Goal: Navigation & Orientation: Find specific page/section

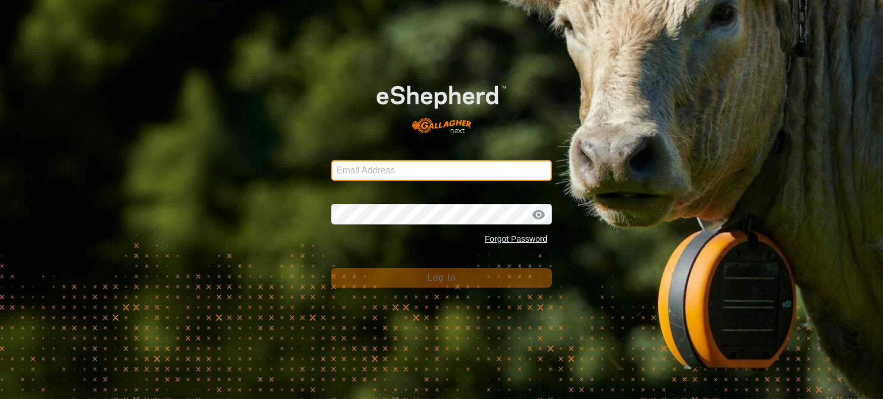
type input "[EMAIL_ADDRESS][DOMAIN_NAME]"
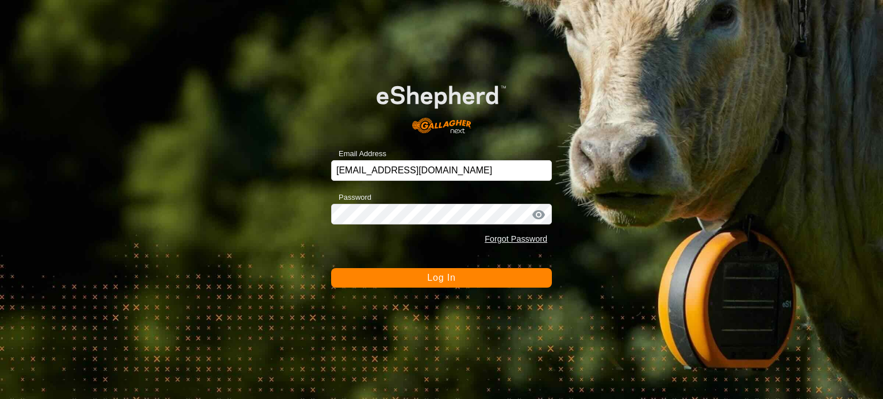
click at [420, 278] on button "Log In" at bounding box center [441, 278] width 221 height 20
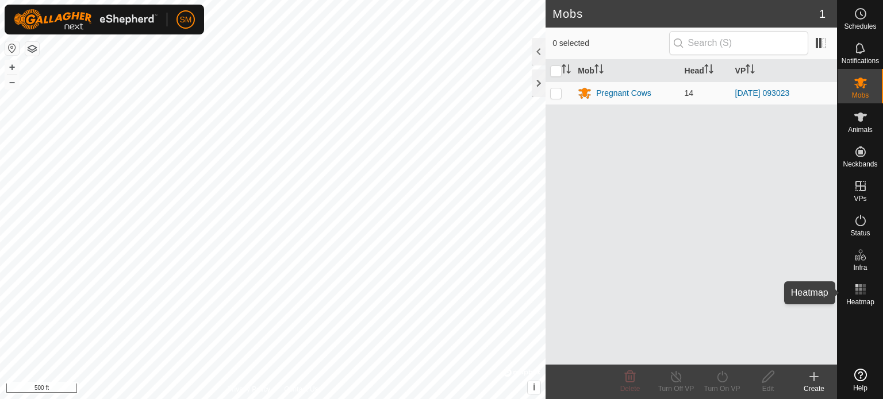
click at [855, 291] on rect at bounding box center [856, 289] width 3 height 3
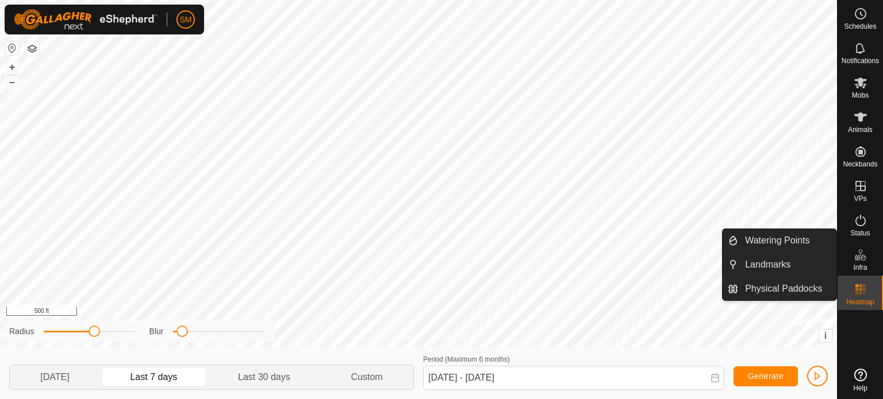
click at [858, 257] on icon at bounding box center [861, 255] width 14 height 14
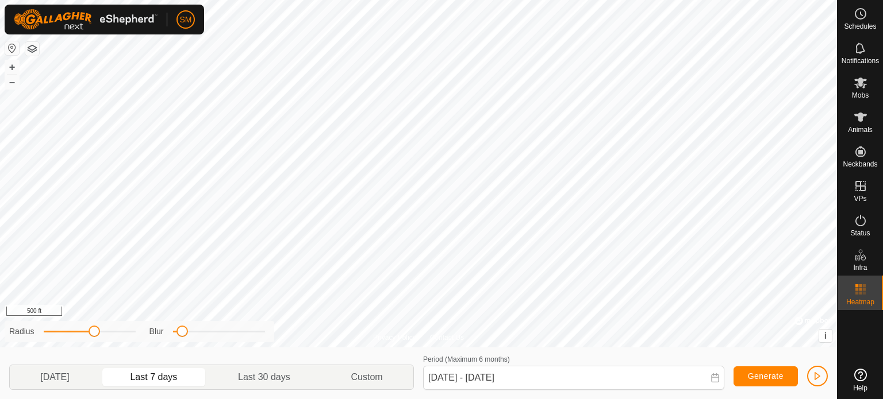
click at [56, 330] on div "Privacy Policy Contact Us + – ⇧ i © Mapbox , © OpenStreetMap , Improve this map…" at bounding box center [418, 199] width 837 height 399
click at [260, 324] on div "Privacy Policy Contact Us + – ⇧ i © Mapbox , © OpenStreetMap , Improve this map…" at bounding box center [418, 199] width 837 height 399
